Goal: Transaction & Acquisition: Purchase product/service

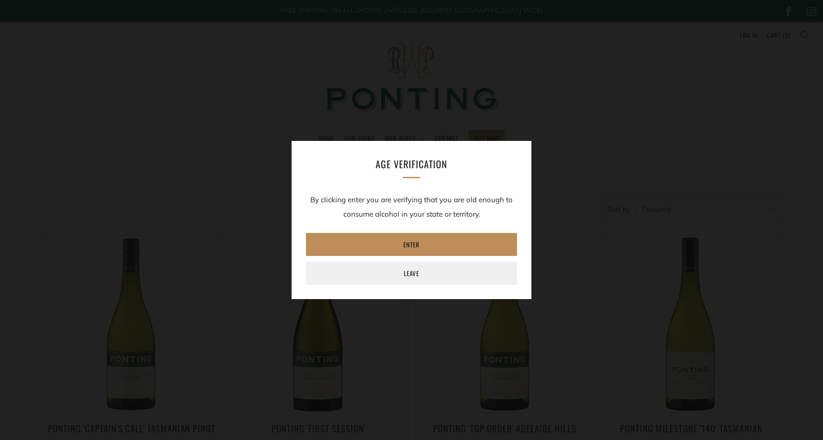
click at [351, 240] on link "Enter" at bounding box center [411, 244] width 211 height 23
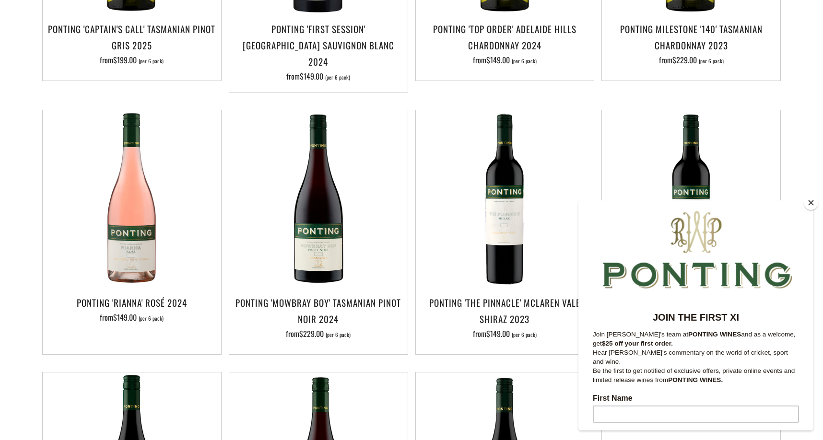
scroll to position [405, 0]
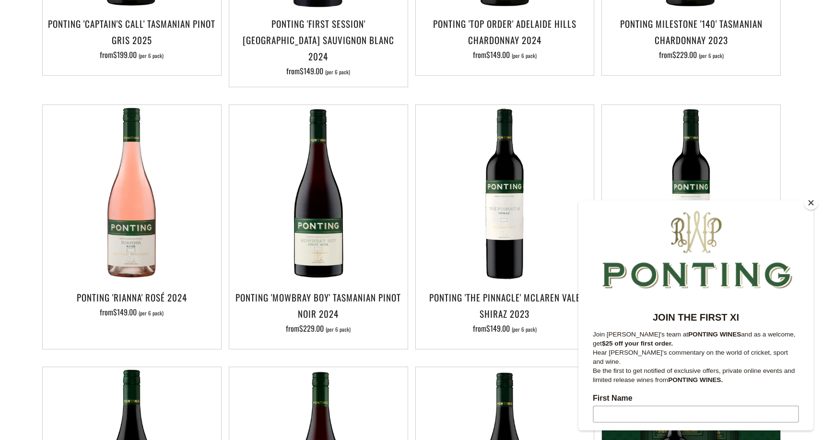
click at [810, 206] on button "Close" at bounding box center [811, 203] width 14 height 14
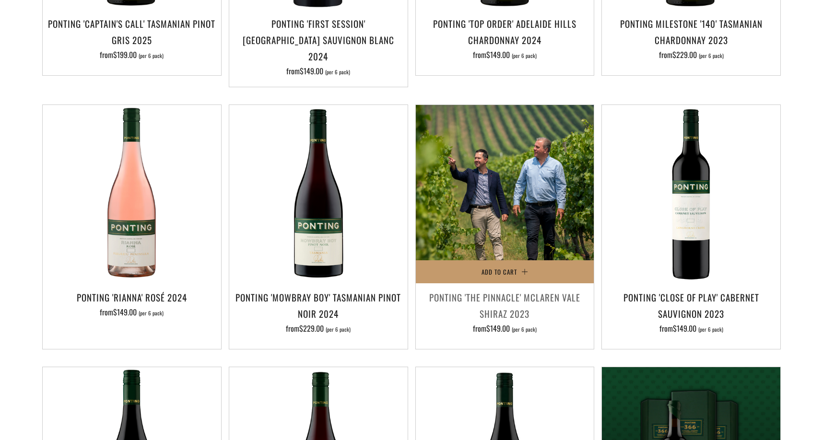
click at [520, 169] on img at bounding box center [505, 194] width 178 height 178
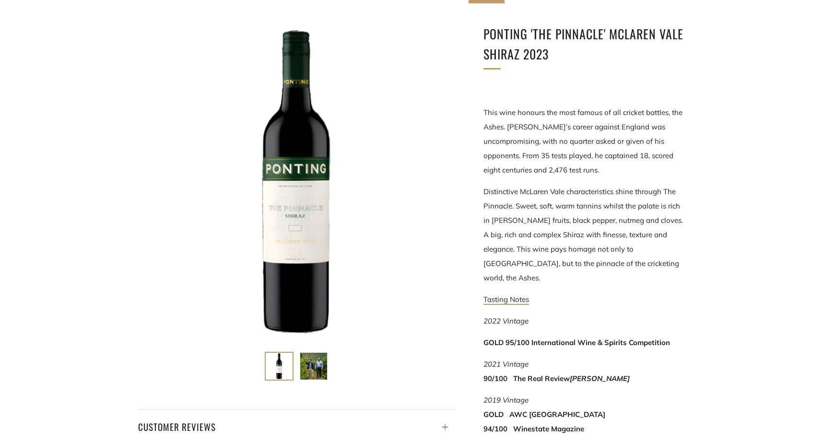
scroll to position [172, 0]
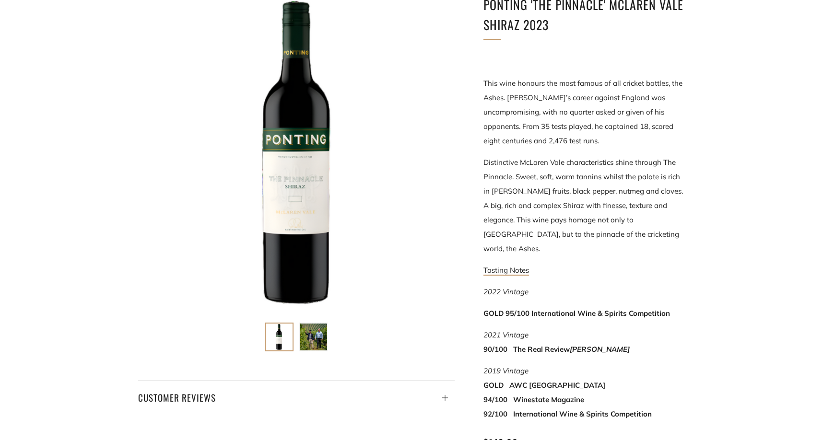
click at [314, 336] on img at bounding box center [313, 337] width 27 height 27
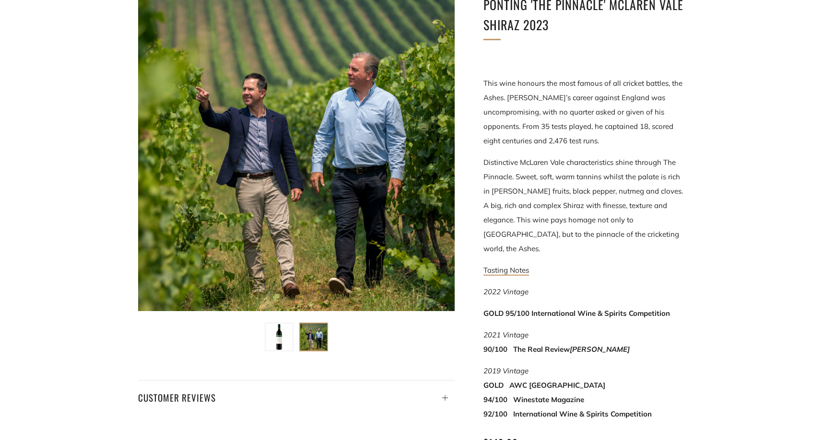
click at [285, 338] on img at bounding box center [279, 337] width 27 height 27
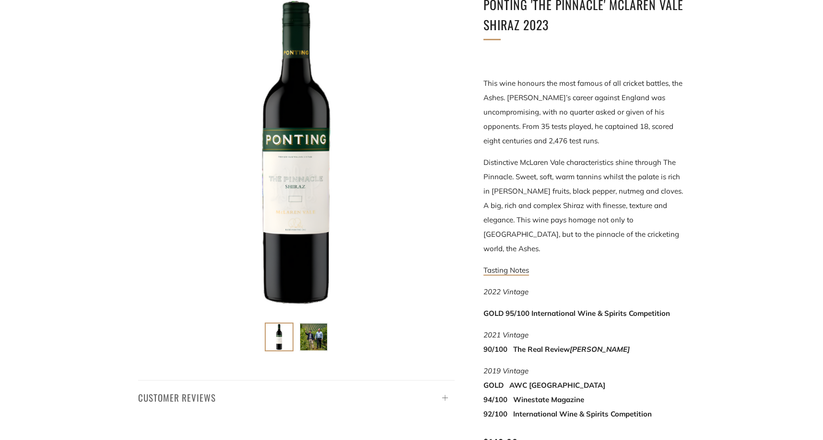
click at [250, 390] on h4 "Customer Reviews" at bounding box center [296, 397] width 316 height 16
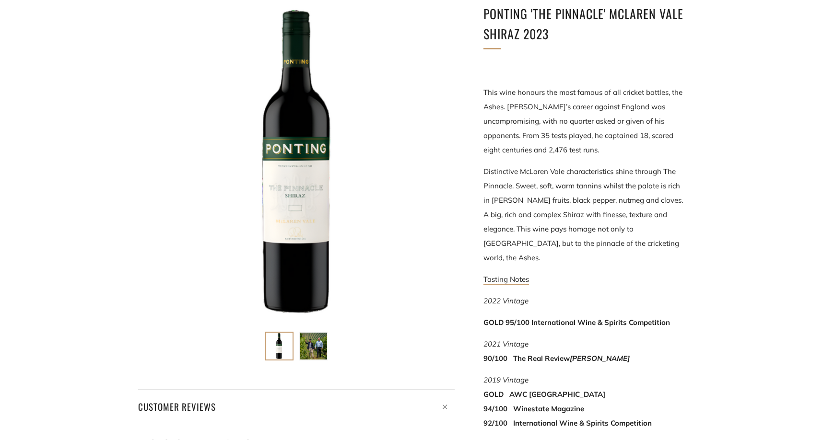
scroll to position [159, 0]
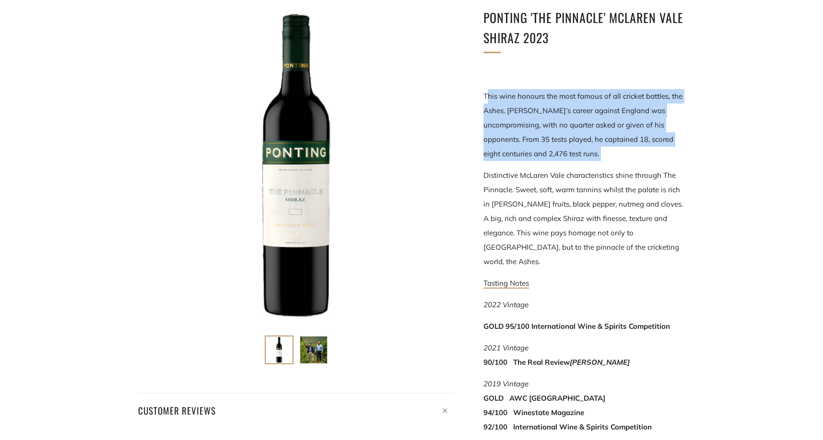
drag, startPoint x: 486, startPoint y: 97, endPoint x: 513, endPoint y: 164, distance: 72.5
click at [513, 164] on div "This wine honours the most famous of all cricket battles, the Ashes. Ricky’s ca…" at bounding box center [583, 251] width 201 height 367
click at [539, 157] on p "This wine honours the most famous of all cricket battles, the Ashes. Ricky’s ca…" at bounding box center [583, 125] width 201 height 72
drag, startPoint x: 539, startPoint y: 157, endPoint x: 470, endPoint y: 90, distance: 96.7
click at [470, 90] on div "Ponting 'The Pinnacle' McLaren Vale Shiraz 2023 This wine honours the most famo…" at bounding box center [570, 276] width 230 height 537
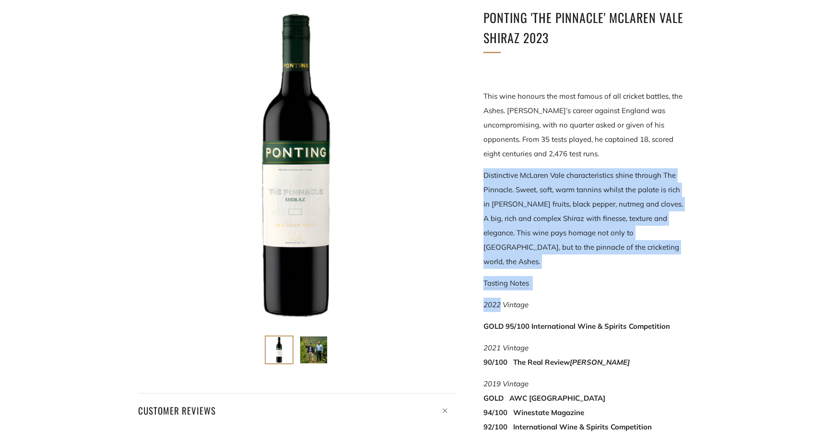
drag, startPoint x: 483, startPoint y: 176, endPoint x: 538, endPoint y: 281, distance: 118.4
click at [538, 281] on div "This wine honours the most famous of all cricket battles, the Ashes. Ricky’s ca…" at bounding box center [583, 251] width 201 height 367
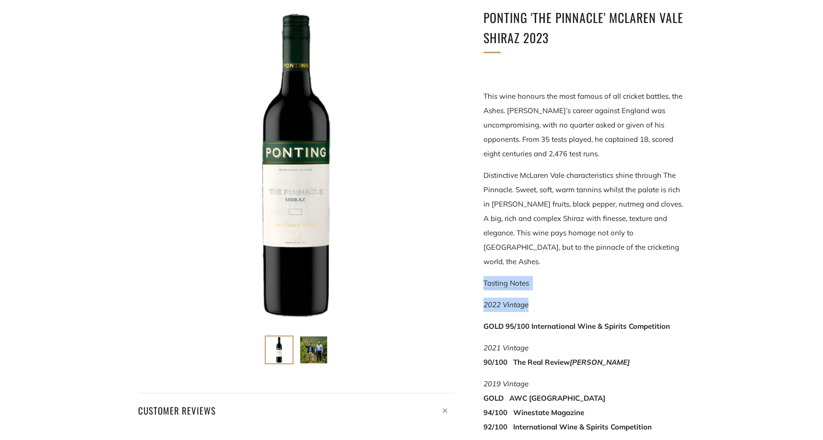
drag, startPoint x: 536, startPoint y: 299, endPoint x: 469, endPoint y: 263, distance: 75.7
click at [469, 263] on div "Ponting 'The Pinnacle' McLaren Vale Shiraz 2023 This wine honours the most famo…" at bounding box center [570, 276] width 230 height 537
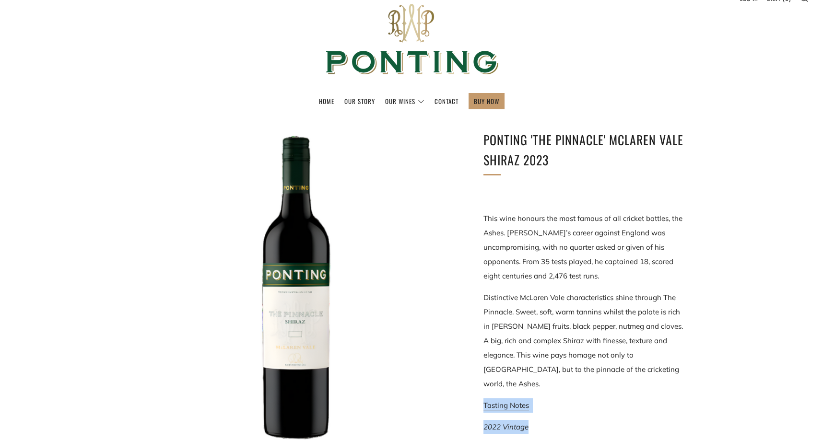
scroll to position [35, 0]
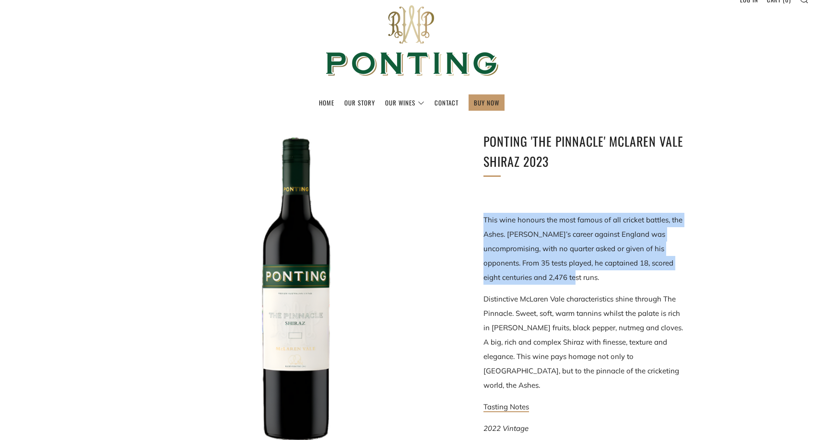
drag, startPoint x: 483, startPoint y: 216, endPoint x: 541, endPoint y: 284, distance: 88.8
click at [541, 284] on p "This wine honours the most famous of all cricket battles, the Ashes. Ricky’s ca…" at bounding box center [583, 249] width 201 height 72
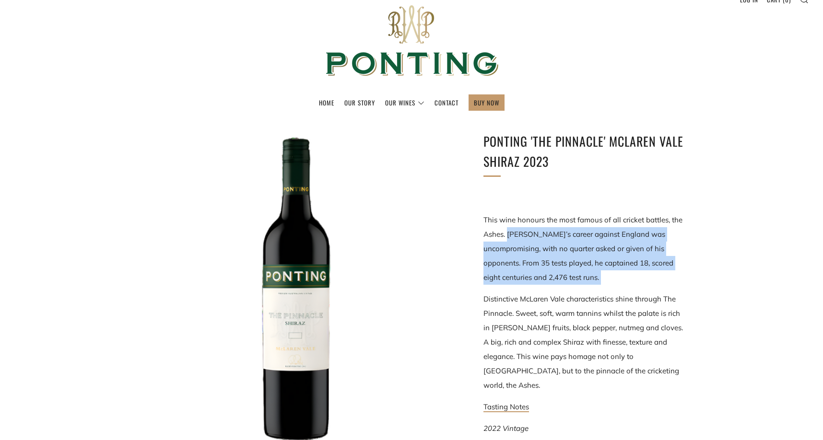
drag, startPoint x: 541, startPoint y: 284, endPoint x: 508, endPoint y: 234, distance: 60.2
click at [508, 234] on p "This wine honours the most famous of all cricket battles, the Ashes. Ricky’s ca…" at bounding box center [583, 249] width 201 height 72
drag, startPoint x: 508, startPoint y: 234, endPoint x: 528, endPoint y: 287, distance: 56.9
click at [528, 287] on div "This wine honours the most famous of all cricket battles, the Ashes. Ricky’s ca…" at bounding box center [583, 374] width 201 height 367
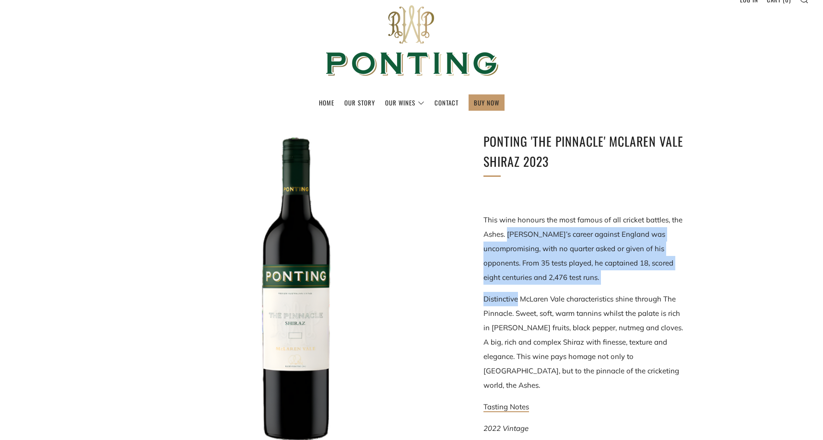
click at [539, 280] on p "This wine honours the most famous of all cricket battles, the Ashes. Ricky’s ca…" at bounding box center [583, 249] width 201 height 72
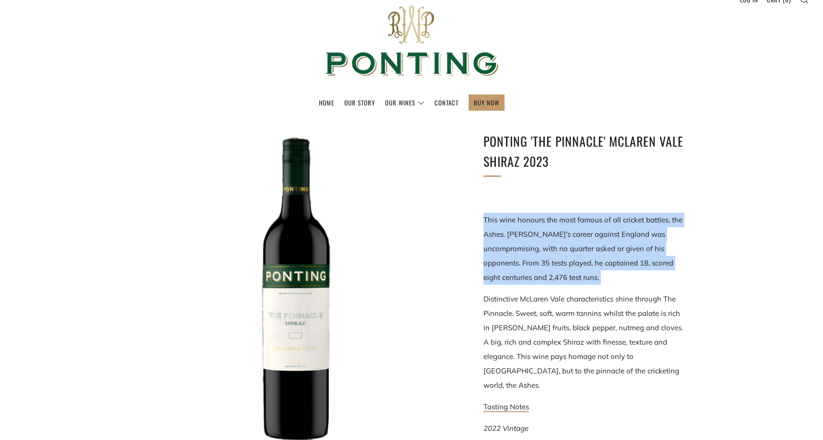
drag, startPoint x: 535, startPoint y: 287, endPoint x: 483, endPoint y: 218, distance: 86.0
click at [483, 218] on div "This wine honours the most famous of all cricket battles, the Ashes. Ricky’s ca…" at bounding box center [583, 374] width 201 height 367
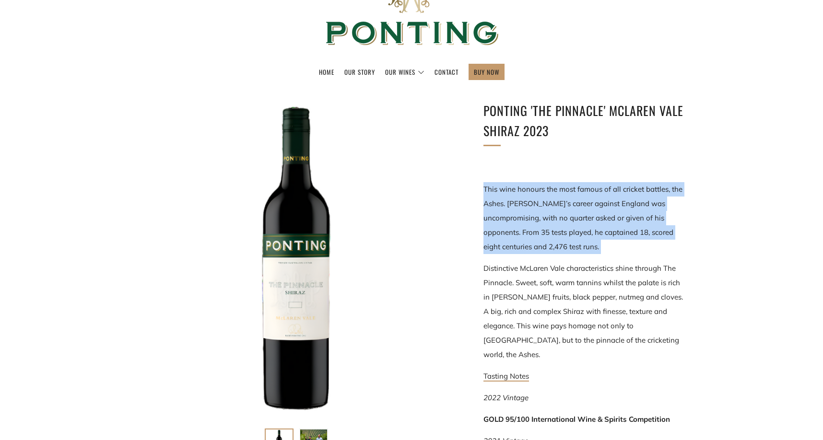
scroll to position [67, 0]
